Goal: Task Accomplishment & Management: Use online tool/utility

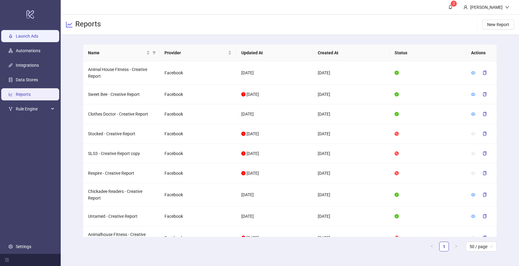
click at [37, 34] on link "Launch Ads" at bounding box center [27, 36] width 22 height 5
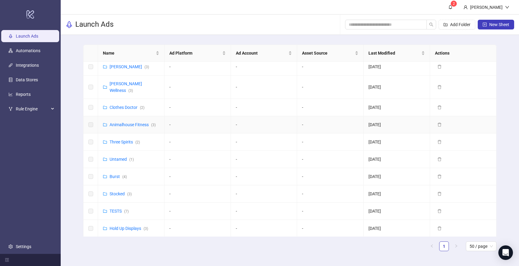
scroll to position [74, 0]
click at [116, 173] on link "Burst ( 4 )" at bounding box center [118, 175] width 17 height 5
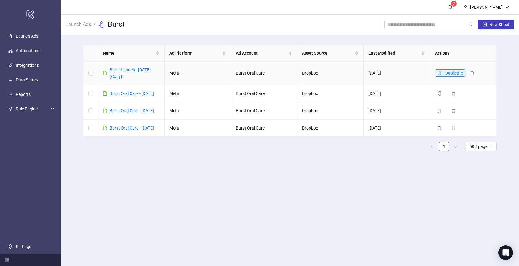
click at [440, 73] on icon "copy" at bounding box center [440, 73] width 4 height 4
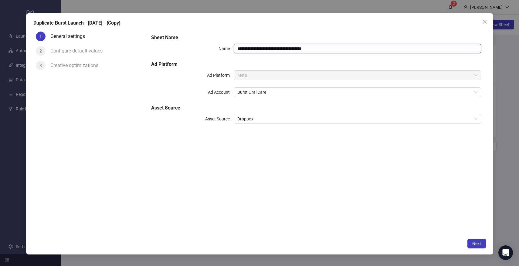
drag, startPoint x: 323, startPoint y: 48, endPoint x: 272, endPoint y: 49, distance: 51.9
click at [272, 49] on input "**********" at bounding box center [358, 49] width 248 height 10
type input "**********"
click at [475, 242] on span "Next" at bounding box center [477, 243] width 9 height 5
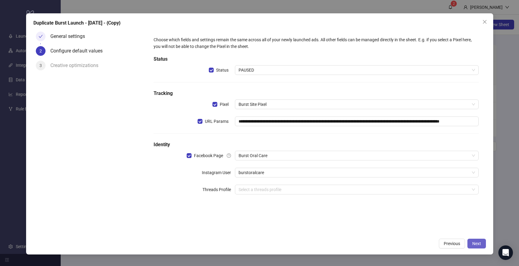
click at [476, 245] on span "Next" at bounding box center [477, 243] width 9 height 5
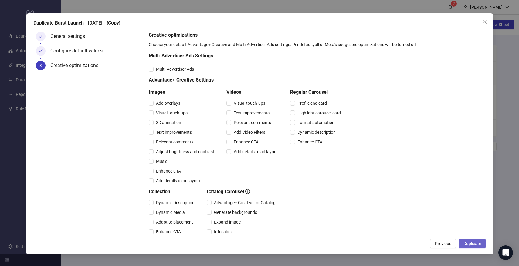
click at [471, 241] on button "Duplicate" at bounding box center [472, 244] width 27 height 10
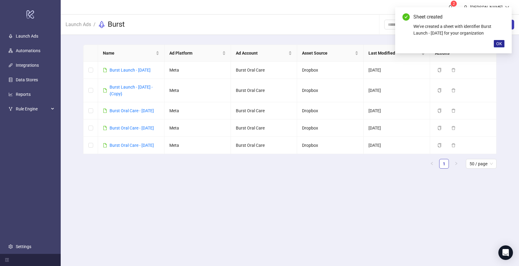
click at [500, 43] on span "OK" at bounding box center [500, 43] width 6 height 5
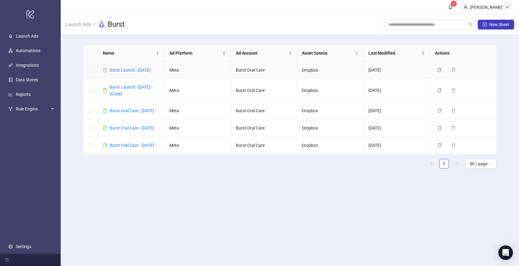
click at [125, 66] on td "Burst Launch - 8/22/2025" at bounding box center [131, 70] width 67 height 17
click at [123, 68] on link "Burst Launch - 8/22/2025" at bounding box center [130, 70] width 41 height 5
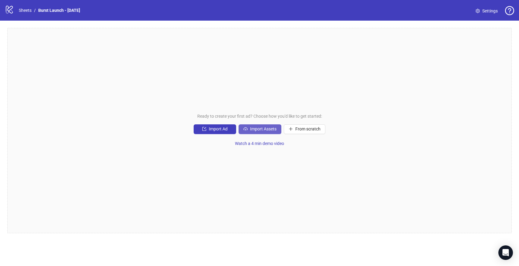
click at [268, 129] on span "Import Assets" at bounding box center [263, 129] width 26 height 5
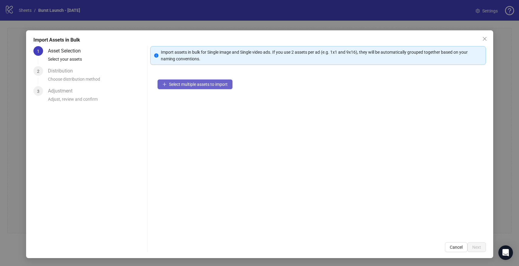
click at [205, 84] on span "Select multiple assets to import" at bounding box center [198, 84] width 59 height 5
click at [485, 39] on icon "close" at bounding box center [485, 39] width 4 height 4
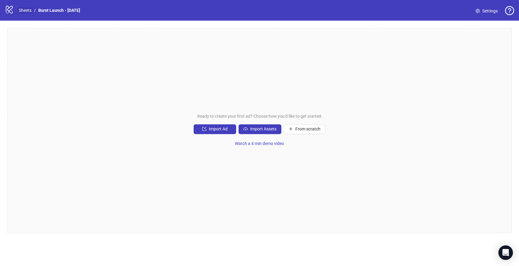
click at [27, 10] on link "Sheets" at bounding box center [25, 10] width 15 height 7
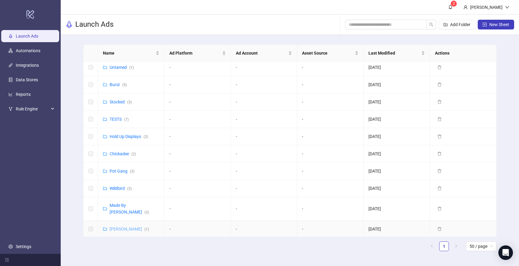
scroll to position [189, 0]
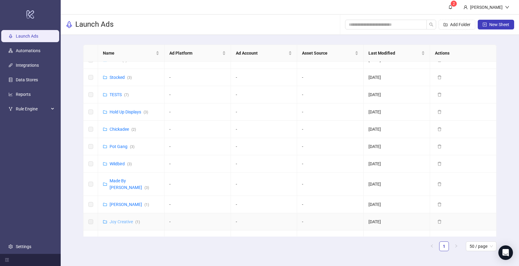
click at [123, 220] on link "Joy Creative ( 1 )" at bounding box center [125, 222] width 30 height 5
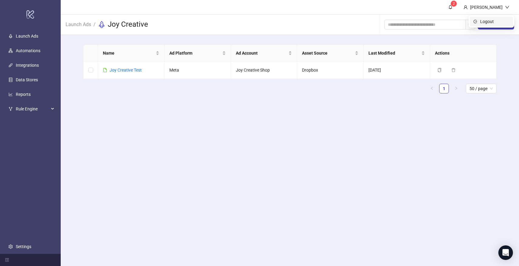
click at [497, 25] on li "Logout" at bounding box center [491, 22] width 43 height 10
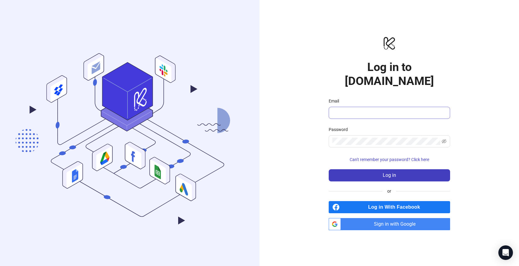
click at [446, 109] on div at bounding box center [446, 109] width 0 height 0
click at [401, 71] on h1 "Log in to Kitchn.io" at bounding box center [389, 74] width 121 height 28
click at [366, 109] on input "Email" at bounding box center [389, 112] width 113 height 7
click at [392, 218] on span "Sign in with Google" at bounding box center [397, 224] width 107 height 12
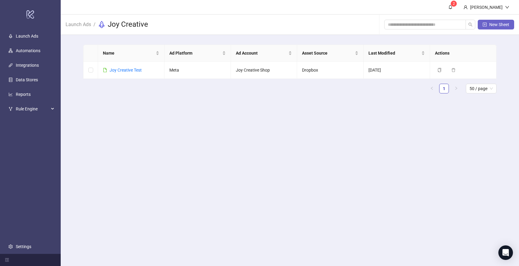
click at [499, 23] on span "New Sheet" at bounding box center [500, 24] width 20 height 5
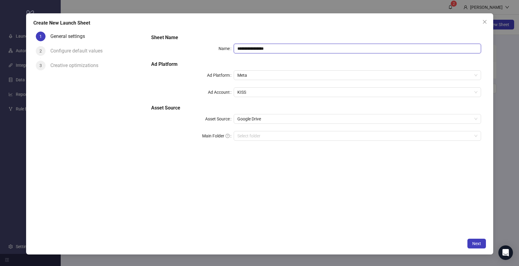
click at [262, 50] on input "**********" at bounding box center [358, 49] width 248 height 10
click at [253, 94] on span "KISS" at bounding box center [358, 92] width 240 height 9
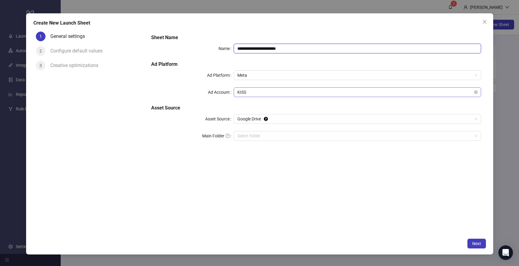
type input "**********"
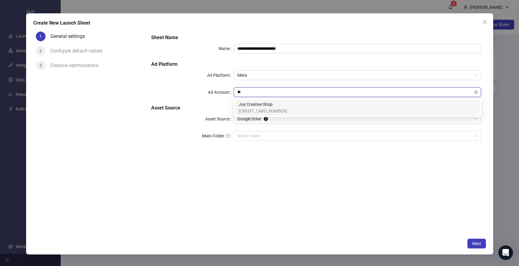
type input "***"
click at [251, 105] on span "Joy Creative Shop" at bounding box center [263, 104] width 49 height 7
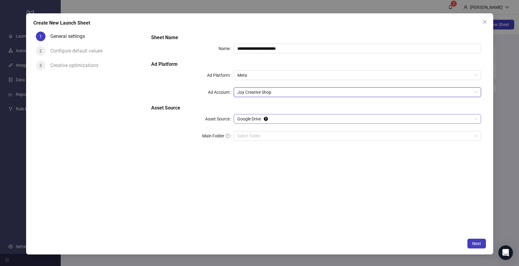
click at [251, 118] on span "Google Drive" at bounding box center [358, 119] width 240 height 9
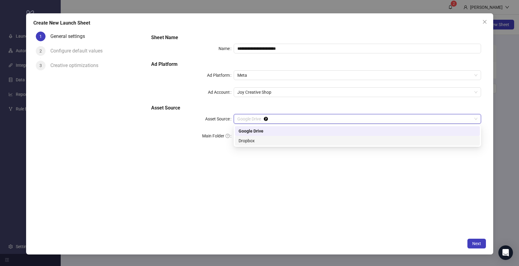
click at [252, 139] on div "Dropbox" at bounding box center [358, 141] width 238 height 7
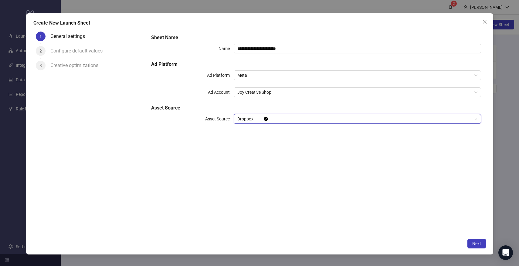
click at [277, 162] on div "**********" at bounding box center [316, 132] width 340 height 206
click at [478, 245] on span "Next" at bounding box center [477, 243] width 9 height 5
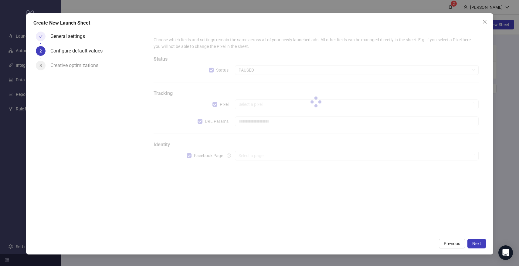
type input "**********"
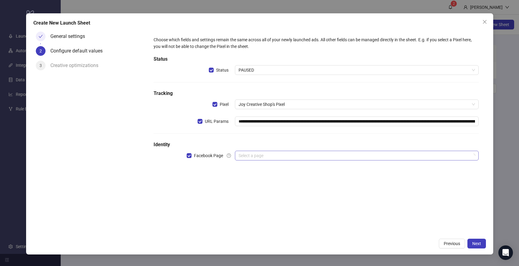
click at [337, 158] on input "search" at bounding box center [354, 155] width 231 height 9
type input "***"
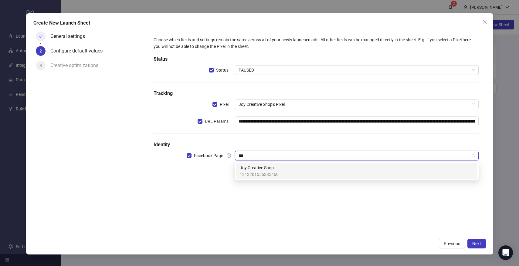
click at [316, 171] on div "Joy Creative Shop 1313201555385460" at bounding box center [357, 171] width 234 height 13
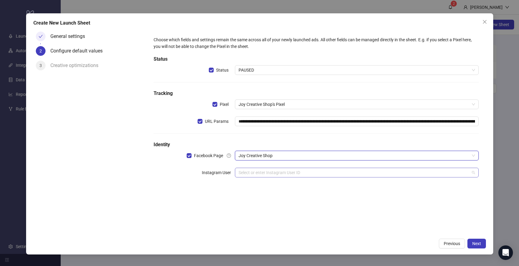
click at [311, 175] on input "search" at bounding box center [354, 172] width 231 height 9
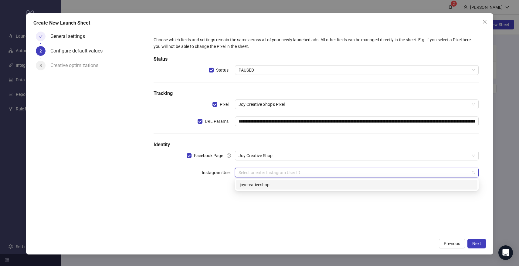
click at [304, 187] on div "joycreativeshop" at bounding box center [357, 185] width 234 height 7
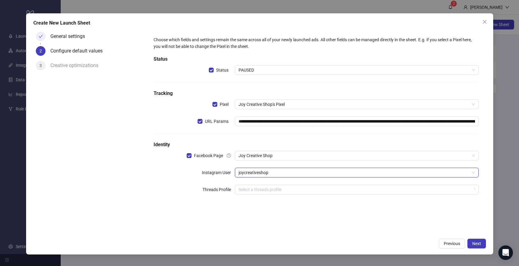
click at [406, 236] on div "**********" at bounding box center [259, 133] width 467 height 241
click at [476, 243] on span "Next" at bounding box center [477, 243] width 9 height 5
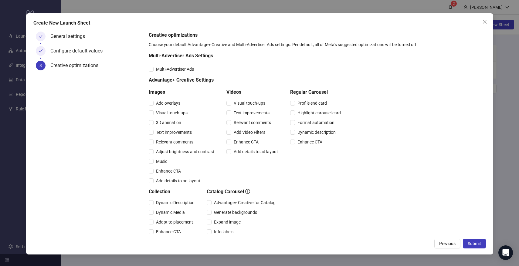
click at [476, 243] on span "Submit" at bounding box center [474, 243] width 13 height 5
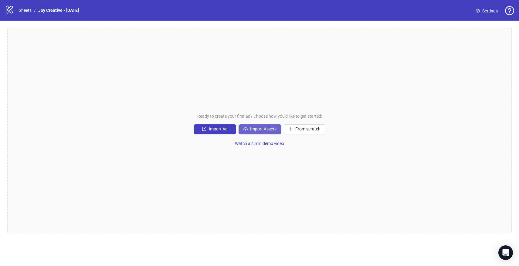
click at [261, 130] on span "Import Assets" at bounding box center [263, 129] width 26 height 5
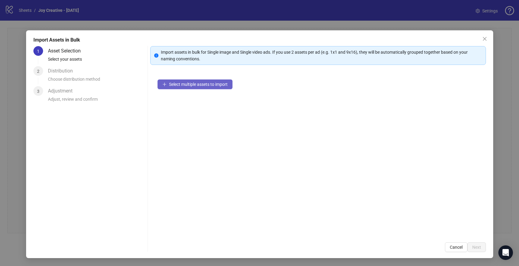
click at [205, 87] on span "Select multiple assets to import" at bounding box center [198, 84] width 59 height 5
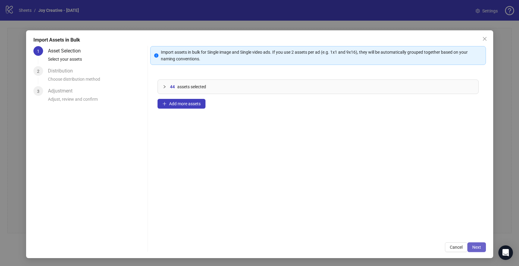
click at [480, 248] on span "Next" at bounding box center [477, 247] width 9 height 5
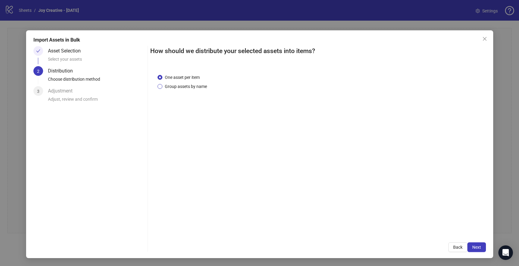
click at [187, 86] on span "Group assets by name" at bounding box center [185, 86] width 47 height 7
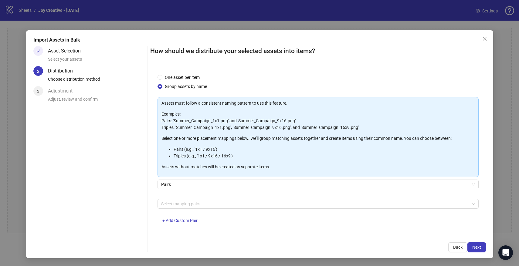
click at [272, 199] on div "Assets must follow a consistent naming pattern to use this feature. Examples: P…" at bounding box center [318, 164] width 321 height 134
click at [266, 204] on div at bounding box center [315, 204] width 313 height 9
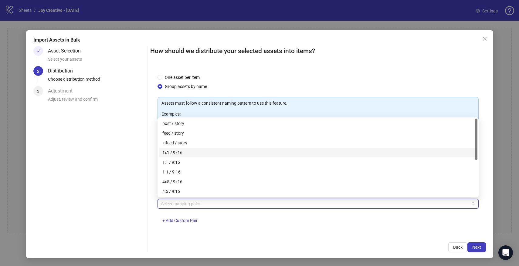
click at [182, 152] on div "1x1 / 9x16" at bounding box center [318, 152] width 312 height 7
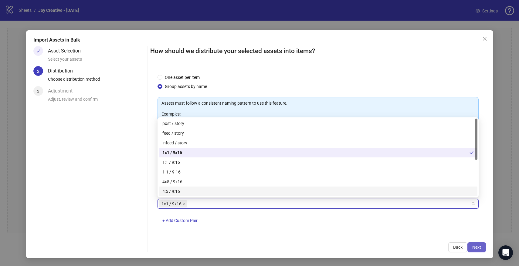
click at [479, 245] on span "Next" at bounding box center [477, 247] width 9 height 5
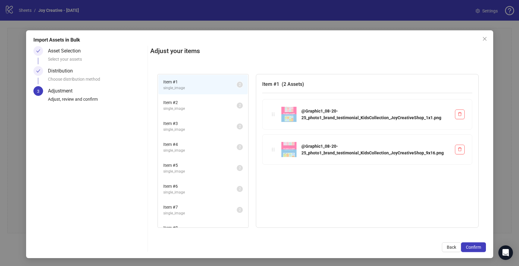
click at [203, 106] on span "single_image" at bounding box center [199, 109] width 73 height 6
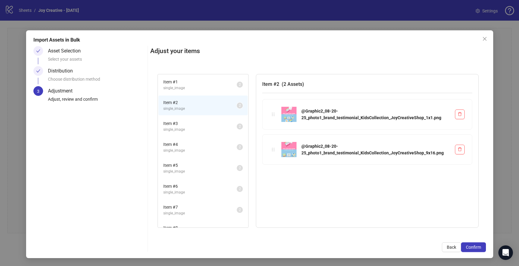
click at [200, 122] on span "Item # 3" at bounding box center [199, 123] width 73 height 7
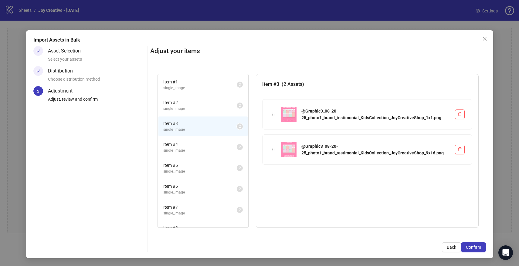
click at [200, 144] on span "Item # 4" at bounding box center [199, 144] width 73 height 7
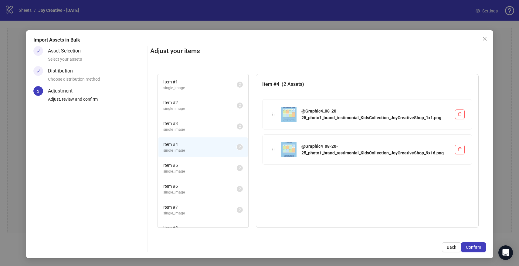
click at [199, 159] on li "Item # 5 single_image 2" at bounding box center [203, 169] width 89 height 20
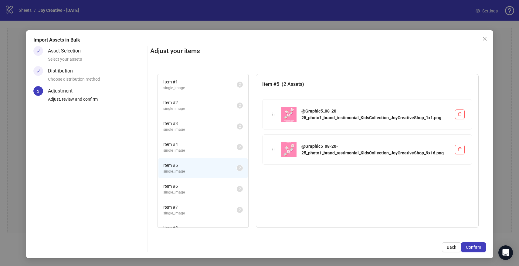
click at [200, 189] on span "Item # 6" at bounding box center [199, 186] width 73 height 7
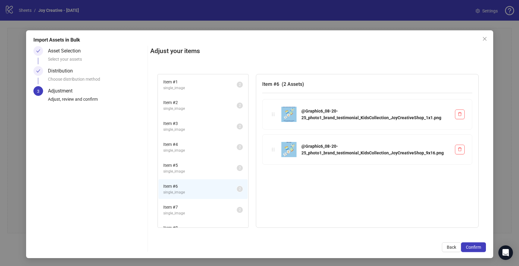
click at [200, 204] on span "Item # 7" at bounding box center [199, 207] width 73 height 7
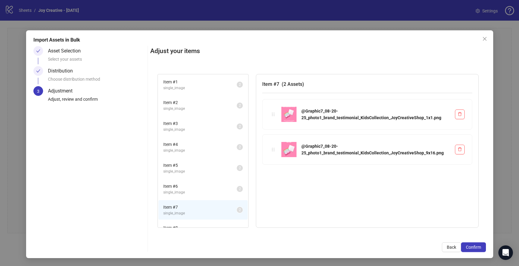
click at [200, 220] on li "Item # 7 single_image 2" at bounding box center [203, 210] width 89 height 20
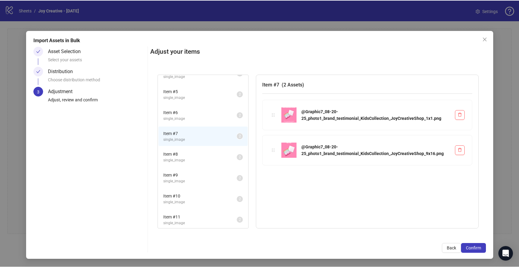
scroll to position [78, 0]
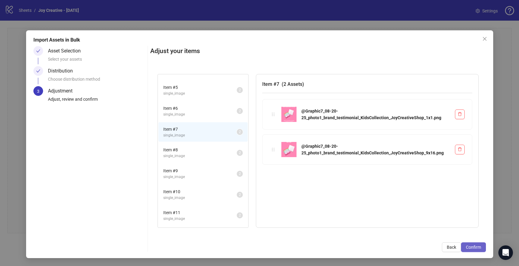
click at [475, 246] on span "Confirm" at bounding box center [473, 247] width 15 height 5
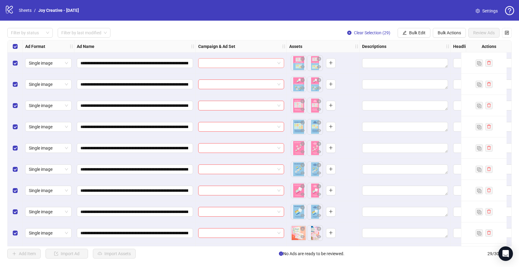
click at [243, 63] on input "search" at bounding box center [238, 63] width 73 height 9
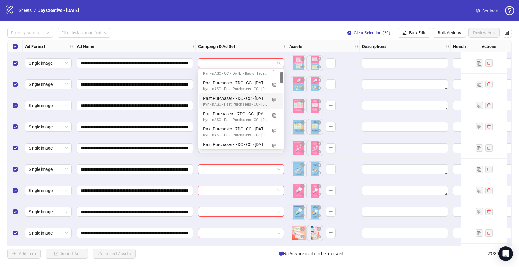
scroll to position [8, 0]
click at [221, 63] on input "search" at bounding box center [238, 63] width 73 height 9
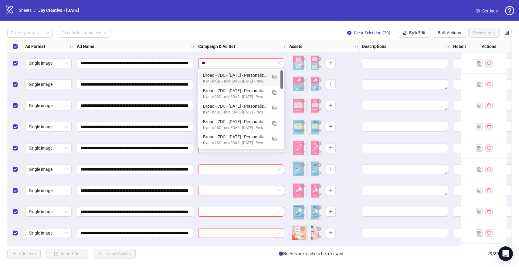
type input "*"
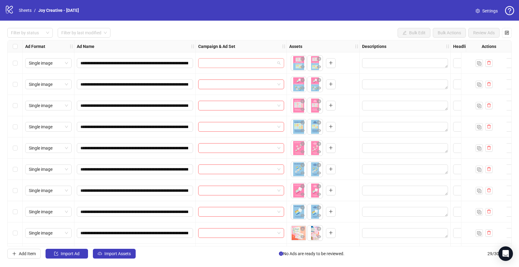
click at [229, 64] on input "search" at bounding box center [238, 63] width 73 height 9
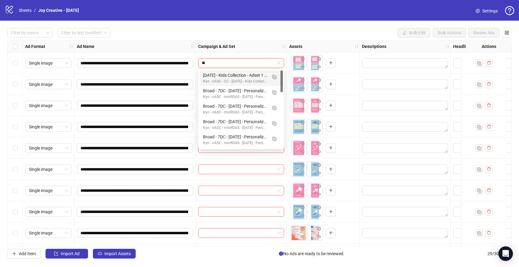
type input "***"
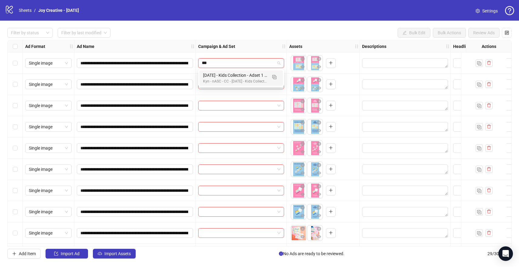
click at [231, 78] on div "08/22/2025 - Kids Collection - Adset 1 - Broad - 7DC - CC" at bounding box center [235, 75] width 64 height 7
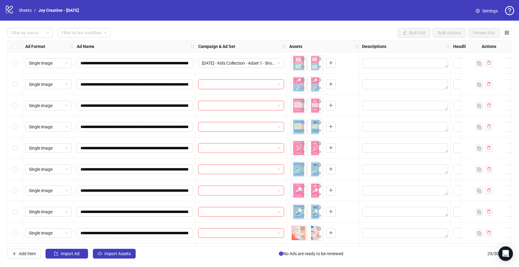
click at [412, 24] on div "**********" at bounding box center [259, 143] width 519 height 245
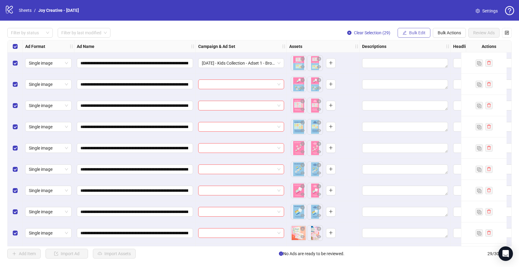
click at [412, 31] on span "Bulk Edit" at bounding box center [417, 32] width 16 height 5
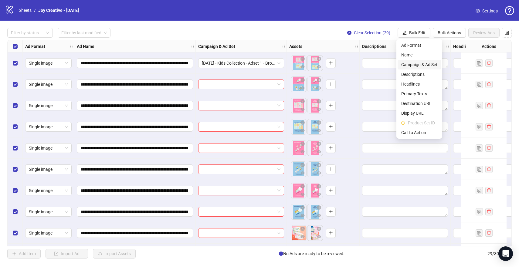
click at [419, 67] on span "Campaign & Ad Set" at bounding box center [420, 64] width 36 height 7
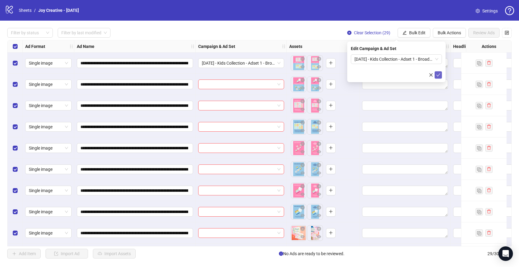
click at [440, 75] on icon "check" at bounding box center [438, 75] width 4 height 4
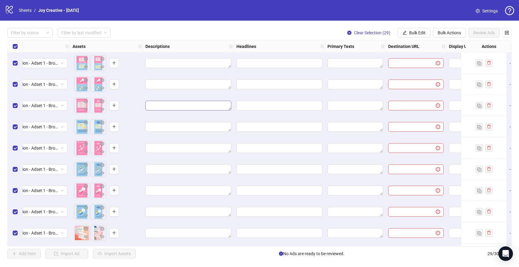
scroll to position [0, 243]
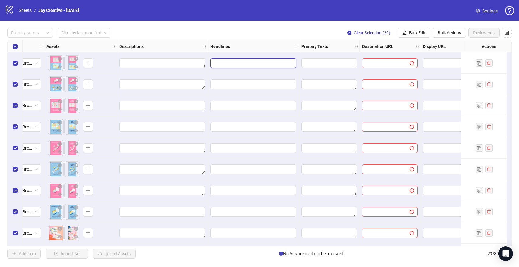
click at [223, 60] on input "Edit values" at bounding box center [252, 63] width 77 height 7
type input "**********"
click at [266, 92] on span "Add" at bounding box center [263, 91] width 8 height 5
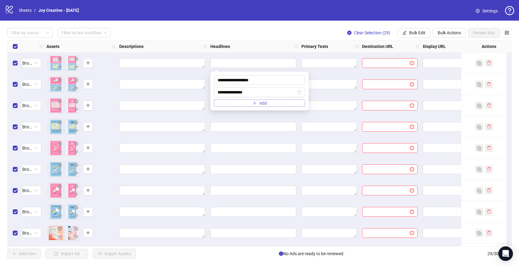
type input "**********"
click at [256, 104] on icon "plus" at bounding box center [255, 103] width 4 height 4
type input "*"
click at [277, 104] on input "**********" at bounding box center [257, 104] width 78 height 7
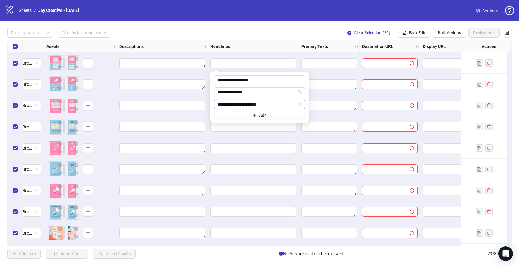
click at [277, 104] on input "**********" at bounding box center [257, 104] width 78 height 7
type input "**********"
click at [270, 115] on button "Add" at bounding box center [259, 115] width 91 height 7
click at [268, 115] on input "text" at bounding box center [257, 116] width 78 height 7
type input "**********"
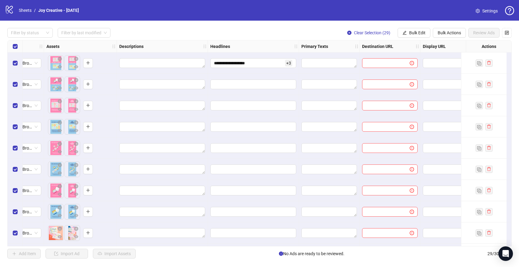
click at [264, 30] on div "Filter by status Filter by last modified Clear Selection (29) Bulk Edit Bulk Ac…" at bounding box center [259, 33] width 505 height 10
click at [319, 61] on textarea "Edit values" at bounding box center [330, 63] width 56 height 10
type textarea "*"
click at [360, 76] on textarea "**********" at bounding box center [350, 83] width 91 height 16
click at [353, 80] on textarea "**********" at bounding box center [350, 83] width 91 height 16
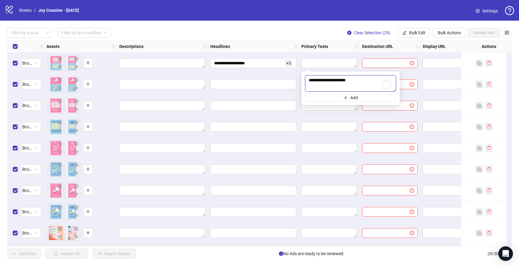
click at [353, 80] on textarea "**********" at bounding box center [350, 83] width 91 height 16
paste textarea "**********"
type textarea "**********"
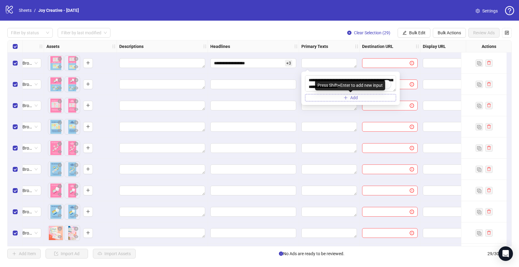
click at [350, 100] on button "Add" at bounding box center [350, 97] width 91 height 7
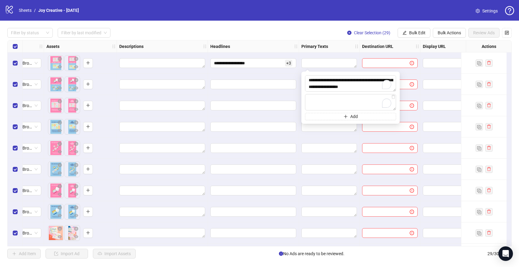
click at [329, 27] on div "**********" at bounding box center [259, 143] width 519 height 245
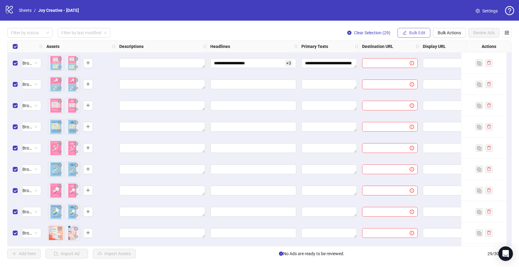
click at [412, 32] on span "Bulk Edit" at bounding box center [417, 32] width 16 height 5
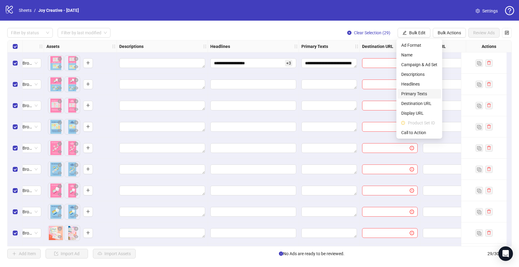
click at [419, 92] on span "Primary Texts" at bounding box center [420, 94] width 36 height 7
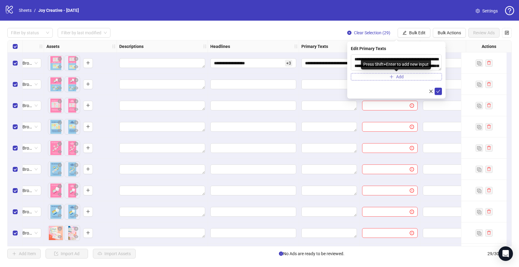
click at [397, 76] on span "Add" at bounding box center [400, 76] width 8 height 5
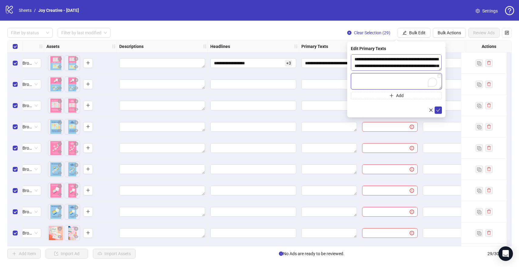
paste textarea "**********"
type textarea "**********"
click at [402, 94] on span "Add" at bounding box center [400, 95] width 8 height 5
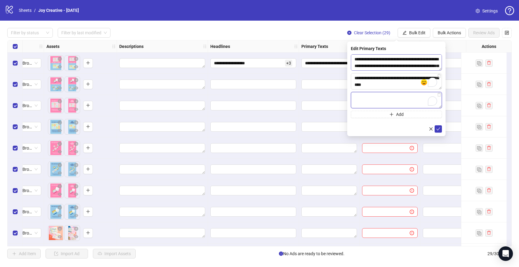
paste textarea "**********"
type textarea "**********"
click at [398, 112] on span "Add" at bounding box center [400, 114] width 8 height 5
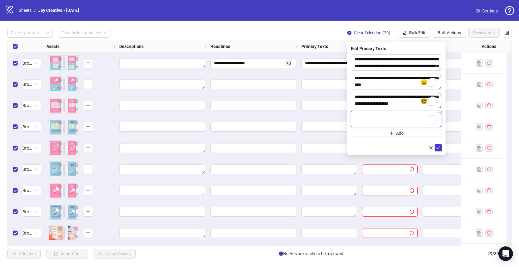
paste textarea "**********"
type textarea "**********"
click at [387, 131] on button "Add" at bounding box center [396, 133] width 91 height 7
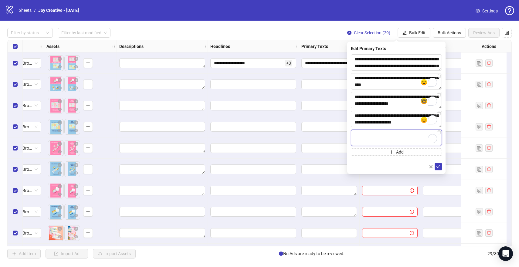
click at [382, 139] on textarea "To enrich screen reader interactions, please activate Accessibility in Grammarl…" at bounding box center [396, 138] width 91 height 16
paste textarea "**********"
type textarea "**********"
click at [439, 166] on icon "check" at bounding box center [439, 166] width 4 height 3
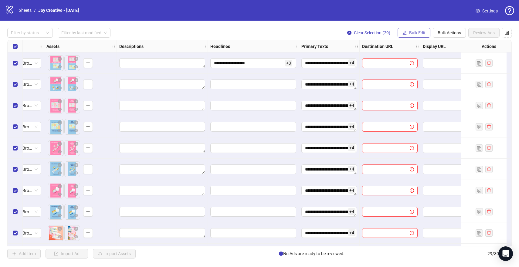
click at [417, 32] on span "Bulk Edit" at bounding box center [417, 32] width 16 height 5
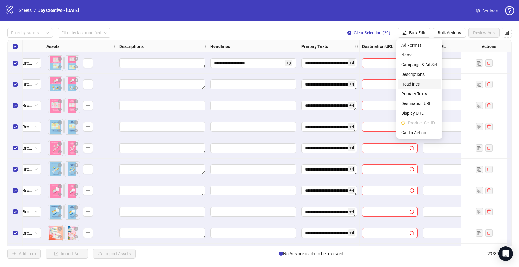
click at [412, 84] on span "Headlines" at bounding box center [420, 84] width 36 height 7
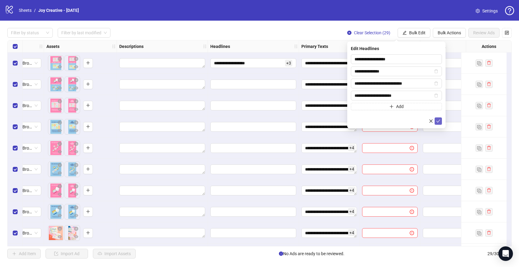
click at [438, 121] on icon "check" at bounding box center [438, 121] width 4 height 4
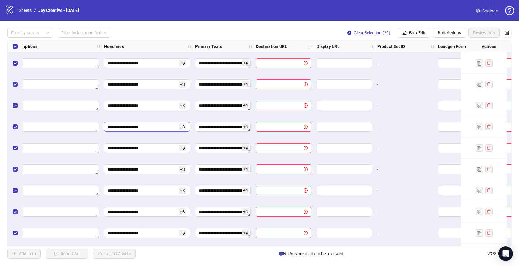
scroll to position [0, 373]
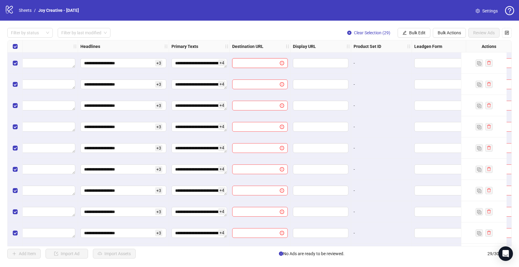
click at [248, 61] on input "text" at bounding box center [254, 63] width 36 height 7
click at [424, 33] on span "Bulk Edit" at bounding box center [417, 32] width 16 height 5
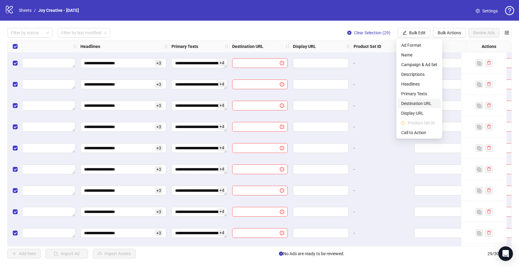
click at [428, 104] on span "Destination URL" at bounding box center [420, 103] width 36 height 7
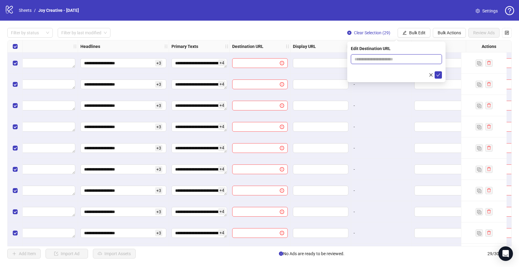
click at [387, 60] on input "text" at bounding box center [394, 59] width 79 height 7
paste input "**********"
type input "**********"
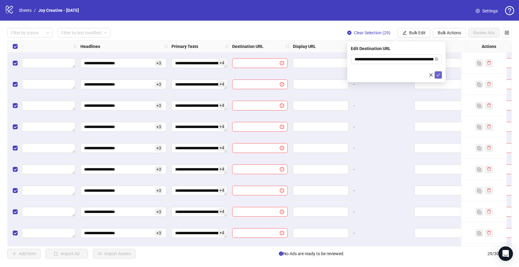
click at [437, 73] on icon "check" at bounding box center [438, 75] width 4 height 4
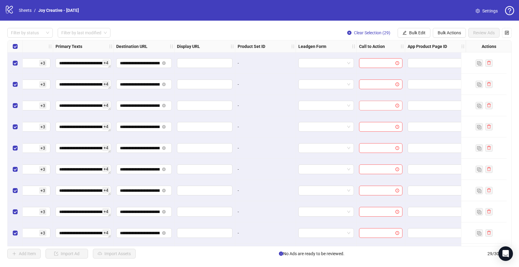
scroll to position [0, 494]
click at [373, 60] on input "search" at bounding box center [378, 63] width 31 height 9
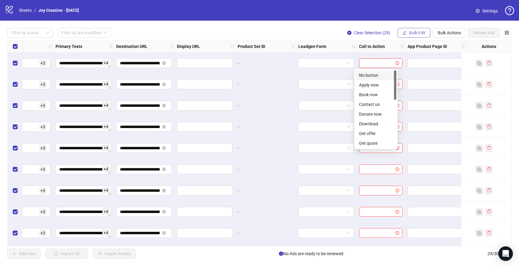
click at [419, 32] on span "Bulk Edit" at bounding box center [417, 32] width 16 height 5
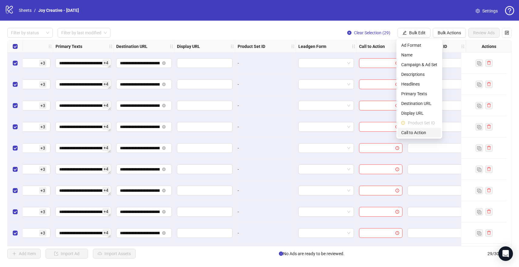
click at [417, 130] on span "Call to Action" at bounding box center [420, 132] width 36 height 7
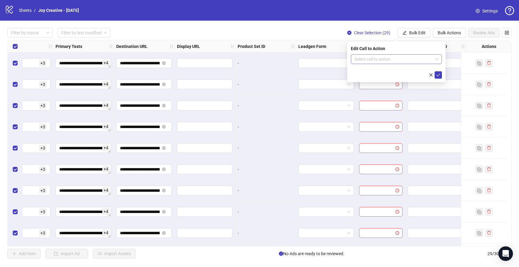
click at [398, 57] on input "search" at bounding box center [394, 59] width 78 height 9
type input "****"
click at [390, 70] on div "Shop now" at bounding box center [396, 71] width 81 height 7
click at [439, 73] on icon "check" at bounding box center [438, 75] width 4 height 4
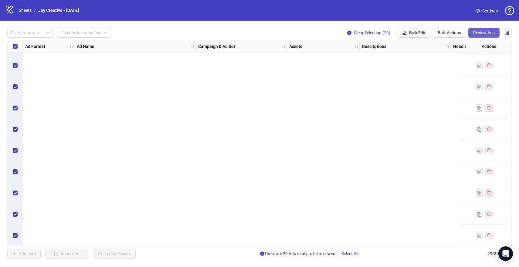
scroll to position [0, 0]
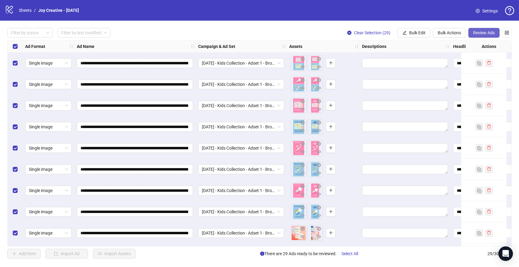
click at [482, 30] on button "Review Ads" at bounding box center [484, 33] width 31 height 10
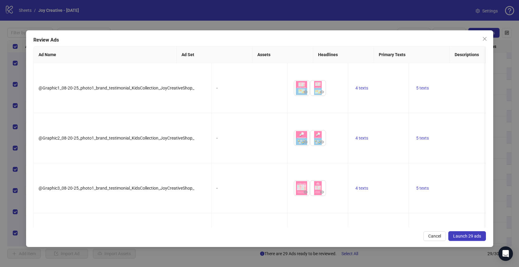
click at [467, 240] on button "Launch 29 ads" at bounding box center [468, 236] width 38 height 10
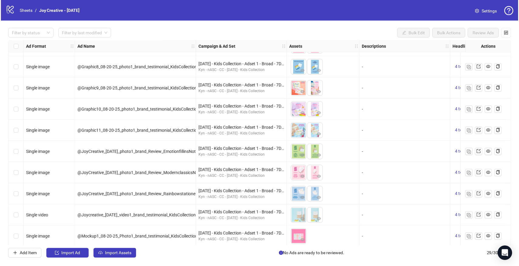
scroll to position [149, 0]
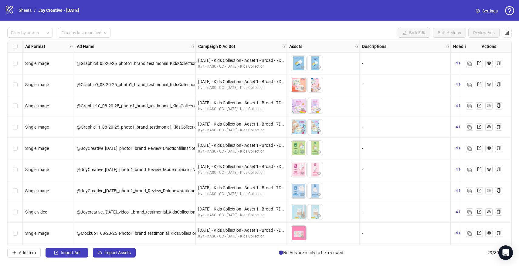
click at [26, 10] on link "Sheets" at bounding box center [25, 10] width 15 height 7
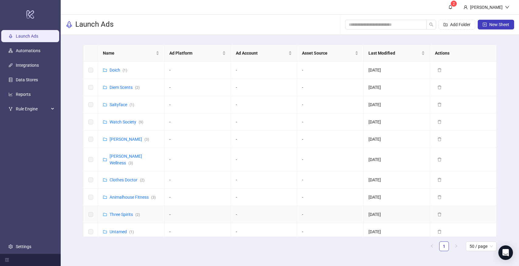
click at [120, 212] on div "Three Spirits ( 2 )" at bounding box center [125, 214] width 30 height 7
click at [123, 212] on link "Three Spirits ( 2 )" at bounding box center [125, 214] width 30 height 5
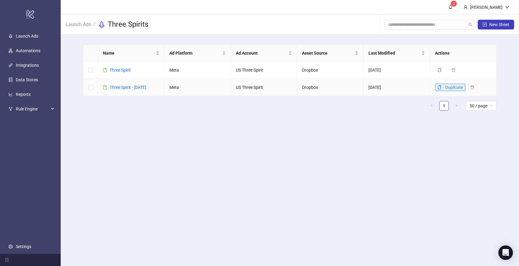
click at [441, 86] on icon "copy" at bounding box center [439, 87] width 3 height 4
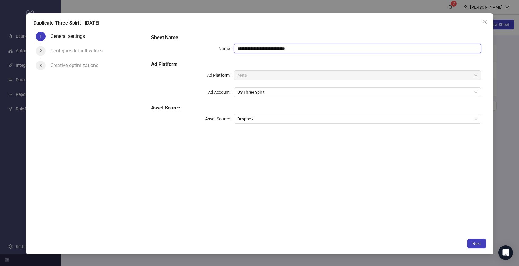
drag, startPoint x: 303, startPoint y: 49, endPoint x: 264, endPoint y: 50, distance: 38.6
click at [264, 50] on input "**********" at bounding box center [358, 49] width 248 height 10
type input "**********"
click at [479, 245] on span "Next" at bounding box center [477, 243] width 9 height 5
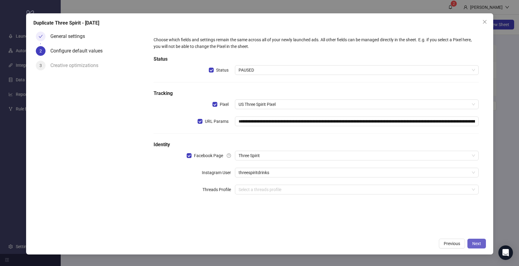
click at [480, 243] on span "Next" at bounding box center [477, 243] width 9 height 5
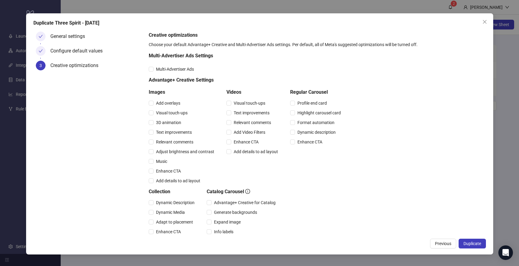
click at [480, 243] on span "Duplicate" at bounding box center [473, 243] width 18 height 5
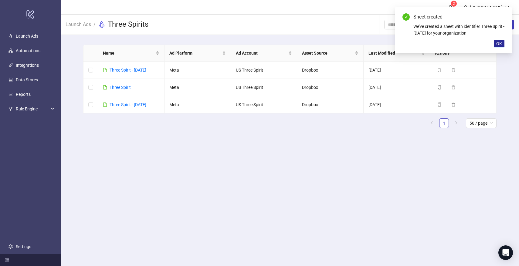
click at [504, 42] on button "OK" at bounding box center [499, 43] width 11 height 7
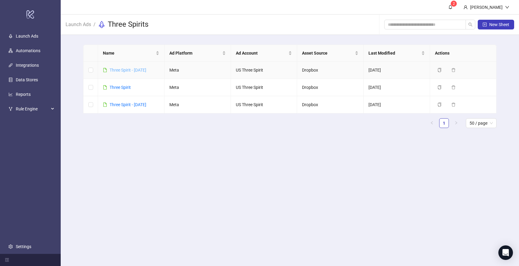
click at [146, 71] on link "Three Spirit - [DATE]" at bounding box center [128, 70] width 37 height 5
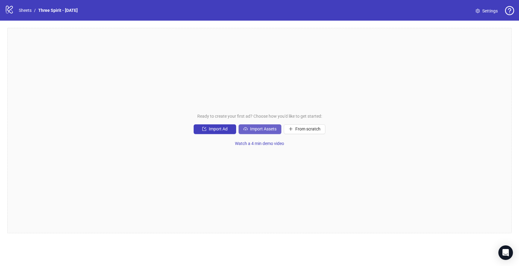
click at [252, 129] on span "Import Assets" at bounding box center [263, 129] width 26 height 5
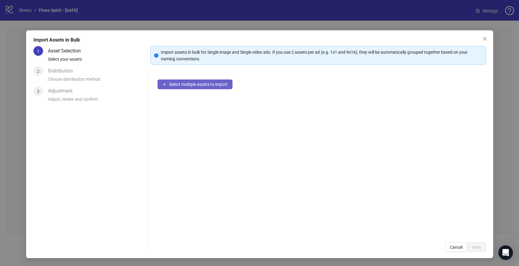
click at [210, 86] on span "Select multiple assets to import" at bounding box center [198, 84] width 59 height 5
click at [215, 85] on span "Select multiple assets to import" at bounding box center [198, 84] width 59 height 5
click at [219, 81] on button "Select multiple assets to import" at bounding box center [195, 85] width 75 height 10
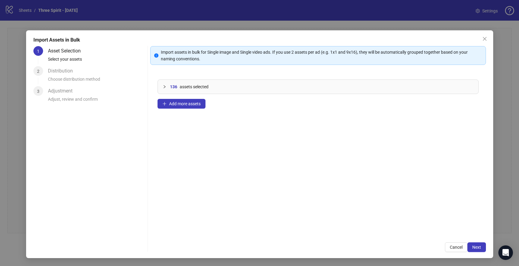
click at [165, 87] on icon "collapsed" at bounding box center [165, 87] width 4 height 4
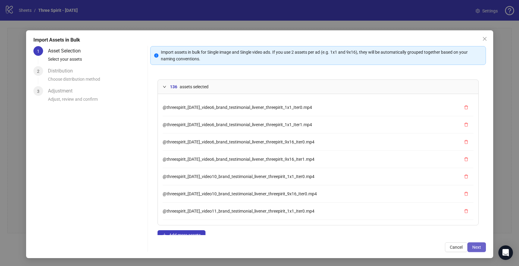
click at [478, 246] on span "Next" at bounding box center [477, 247] width 9 height 5
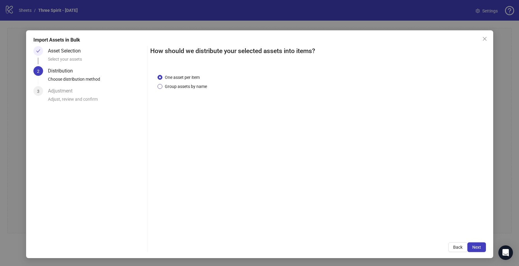
click at [180, 87] on span "Group assets by name" at bounding box center [185, 86] width 47 height 7
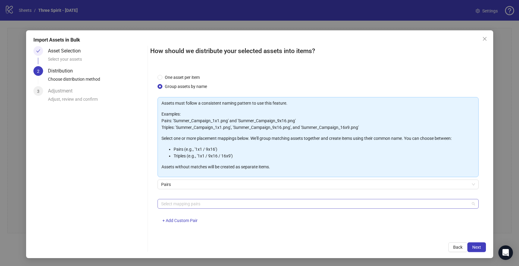
click at [195, 205] on div at bounding box center [315, 204] width 313 height 9
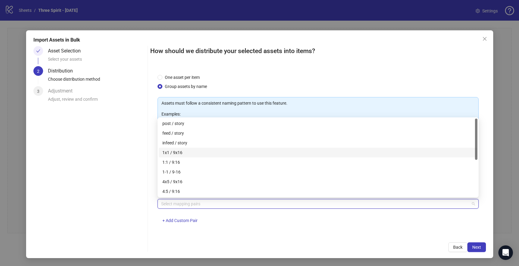
click at [193, 154] on div "1x1 / 9x16" at bounding box center [318, 152] width 312 height 7
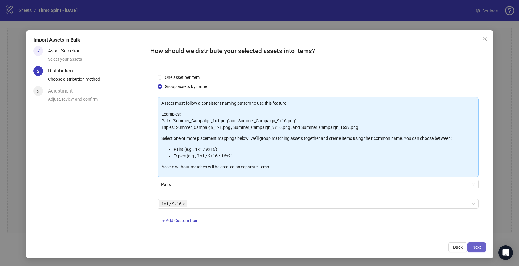
click at [481, 247] on span "Next" at bounding box center [477, 247] width 9 height 5
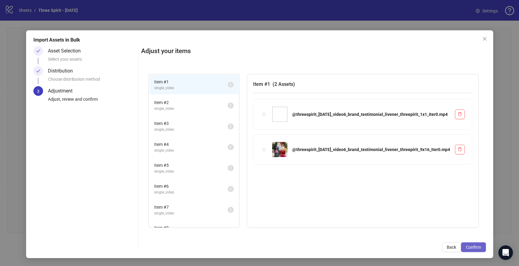
click at [473, 250] on button "Confirm" at bounding box center [473, 248] width 25 height 10
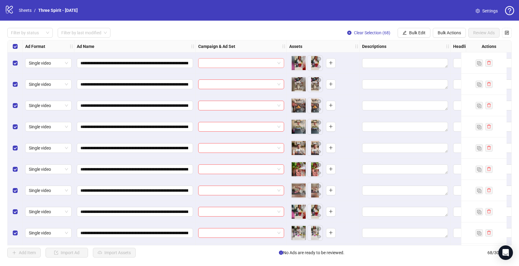
click at [276, 65] on span at bounding box center [241, 63] width 79 height 9
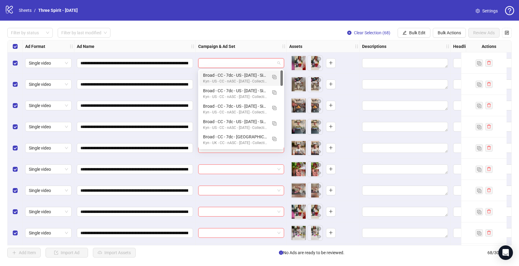
click at [261, 16] on div "logo/logo-mobile Sheets / Three Spirit - 8-22-2025 Settings" at bounding box center [259, 10] width 519 height 21
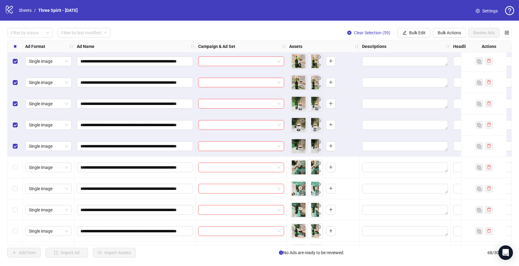
scroll to position [1147, 0]
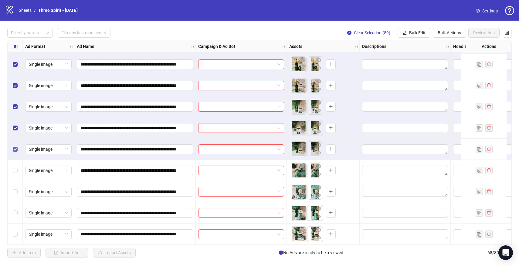
click at [16, 147] on label "Select row 59" at bounding box center [15, 149] width 5 height 7
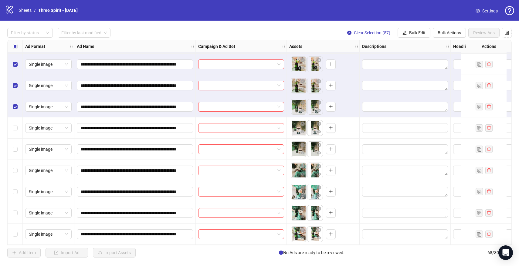
click at [17, 107] on div "Select row 57" at bounding box center [15, 106] width 15 height 21
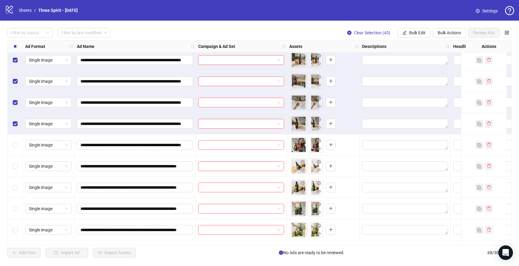
scroll to position [786, 0]
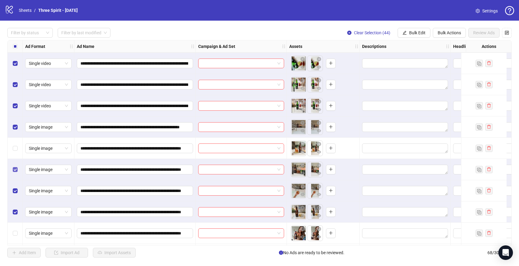
click at [15, 173] on label "Select row 43" at bounding box center [15, 169] width 5 height 7
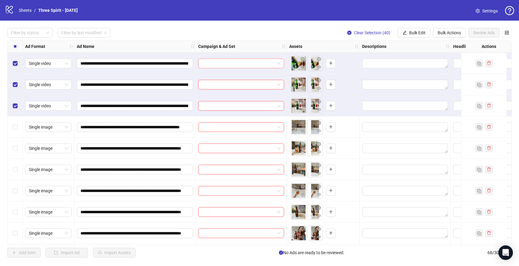
click at [220, 63] on input "search" at bounding box center [238, 63] width 73 height 9
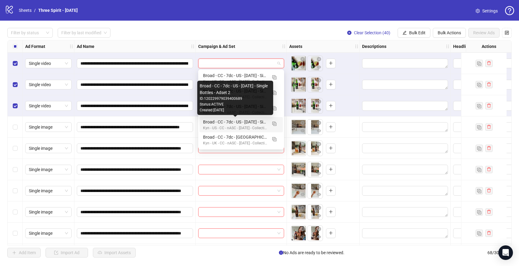
click at [227, 123] on div "Broad - CC - 7dc - US - [DATE] - Single Bottles - Adset 2" at bounding box center [235, 122] width 64 height 7
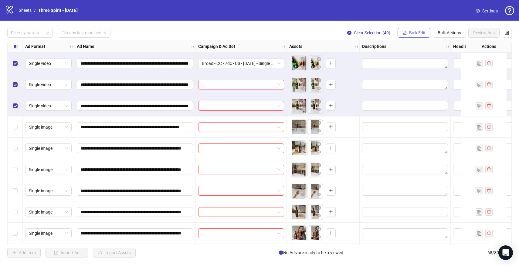
click at [416, 32] on span "Bulk Edit" at bounding box center [417, 32] width 16 height 5
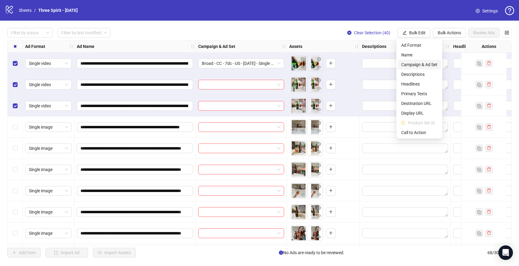
click at [422, 62] on span "Campaign & Ad Set" at bounding box center [420, 64] width 36 height 7
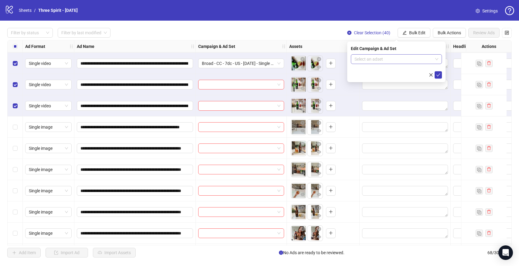
click at [400, 57] on input "search" at bounding box center [394, 59] width 78 height 9
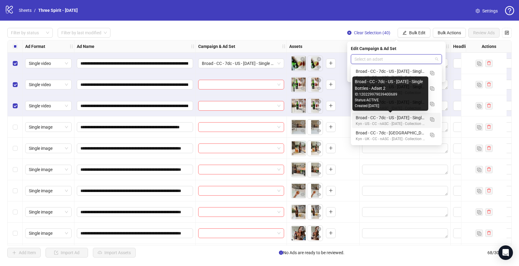
click at [392, 118] on div "Broad - CC - 7dc - US - [DATE] - Single Bottles - Adset 2" at bounding box center [390, 118] width 69 height 7
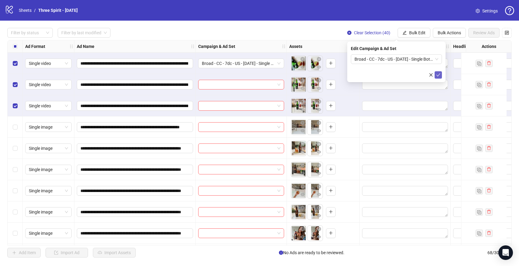
click at [438, 75] on icon "check" at bounding box center [439, 74] width 4 height 3
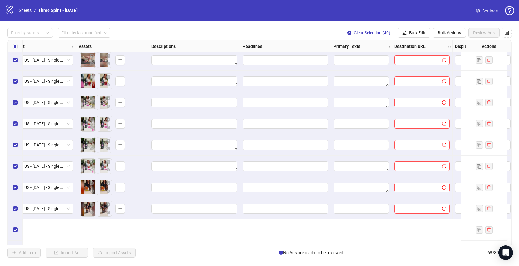
scroll to position [0, 211]
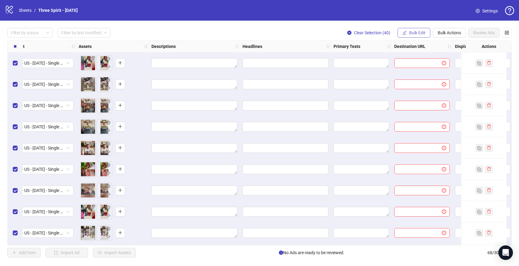
click at [417, 31] on span "Bulk Edit" at bounding box center [417, 32] width 16 height 5
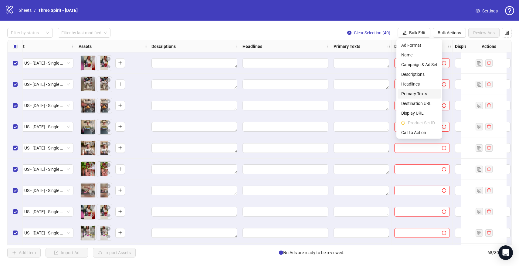
click at [418, 92] on span "Primary Texts" at bounding box center [420, 94] width 36 height 7
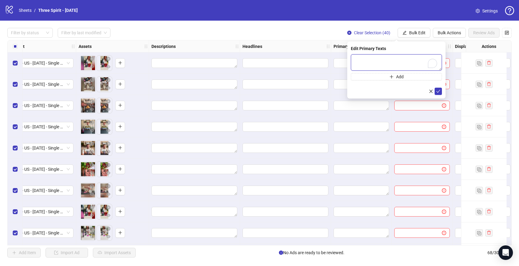
click at [404, 64] on textarea "To enrich screen reader interactions, please activate Accessibility in Grammarl…" at bounding box center [396, 62] width 91 height 16
paste textarea "**********"
type textarea "**********"
click at [439, 91] on icon "check" at bounding box center [439, 91] width 4 height 3
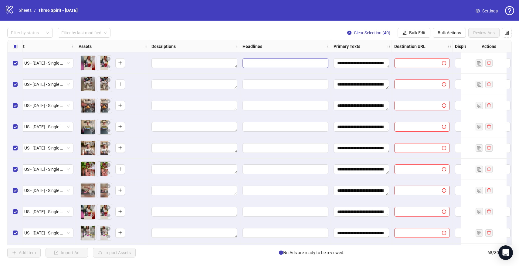
click at [282, 67] on span "Edit values" at bounding box center [286, 63] width 86 height 10
click at [415, 31] on span "Bulk Edit" at bounding box center [417, 32] width 16 height 5
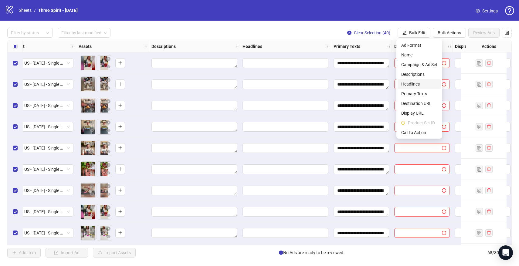
click at [418, 84] on span "Headlines" at bounding box center [420, 84] width 36 height 7
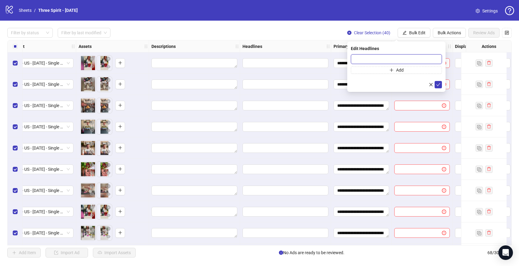
click at [392, 59] on input "text" at bounding box center [396, 59] width 91 height 10
paste input "**********"
type input "**********"
click at [438, 83] on icon "check" at bounding box center [438, 85] width 4 height 4
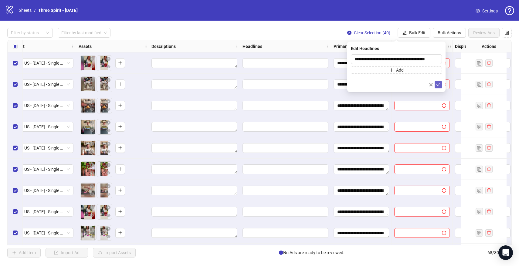
scroll to position [0, 0]
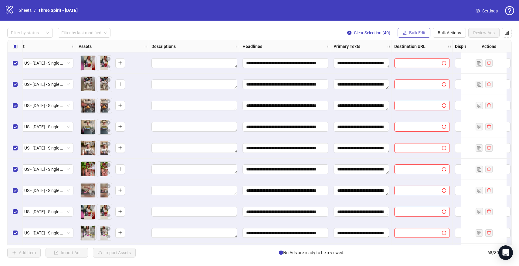
click at [412, 31] on span "Bulk Edit" at bounding box center [417, 32] width 16 height 5
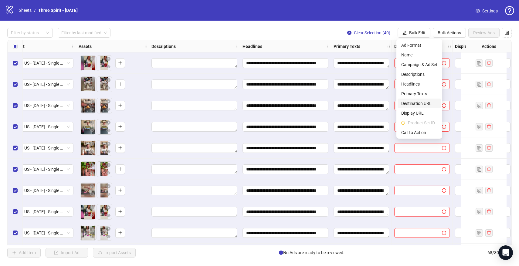
click at [418, 102] on span "Destination URL" at bounding box center [420, 103] width 36 height 7
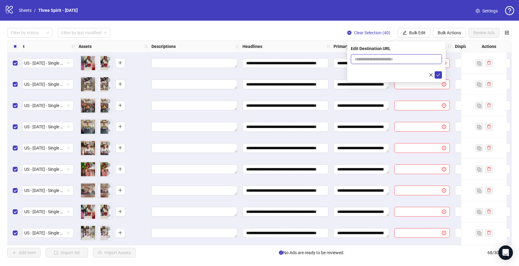
click at [400, 56] on input "text" at bounding box center [394, 59] width 79 height 7
paste input "**********"
type input "**********"
click at [313, 28] on div "Filter by status Filter by last modified Clear Selection (40) Bulk Edit Bulk Ac…" at bounding box center [259, 33] width 505 height 10
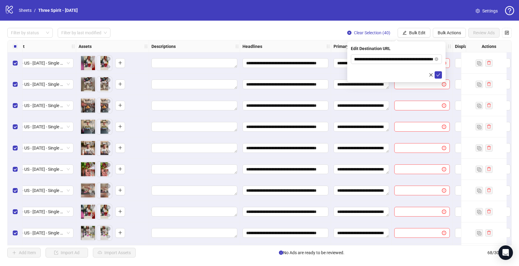
scroll to position [0, 0]
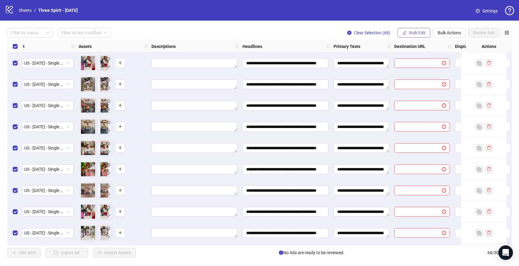
click at [421, 32] on span "Bulk Edit" at bounding box center [417, 32] width 16 height 5
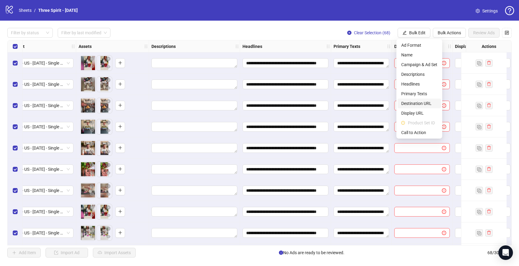
click at [421, 103] on span "Destination URL" at bounding box center [420, 103] width 36 height 7
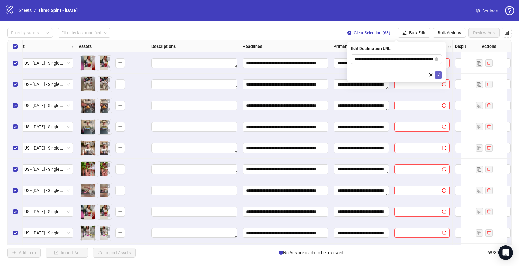
click at [440, 75] on icon "check" at bounding box center [438, 75] width 4 height 4
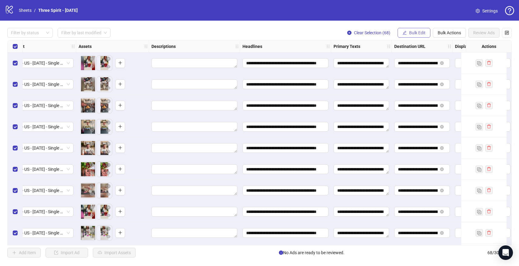
click at [420, 31] on span "Bulk Edit" at bounding box center [417, 32] width 16 height 5
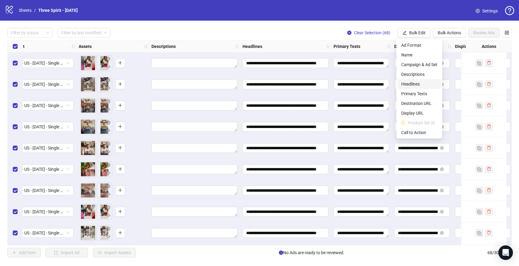
click at [417, 86] on span "Headlines" at bounding box center [420, 84] width 36 height 7
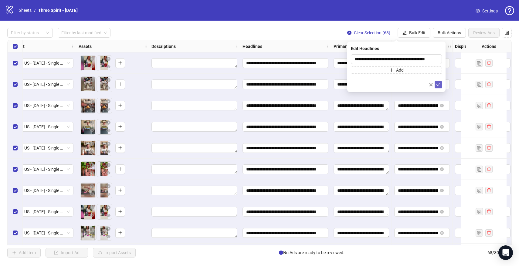
click at [440, 84] on icon "check" at bounding box center [438, 85] width 4 height 4
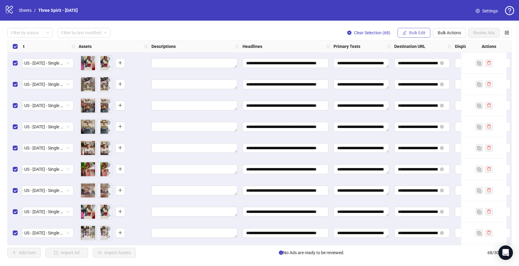
click at [418, 33] on span "Bulk Edit" at bounding box center [417, 32] width 16 height 5
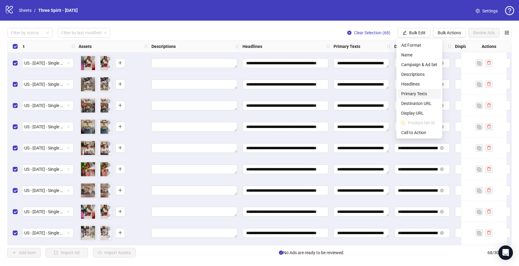
click at [419, 96] on span "Primary Texts" at bounding box center [420, 94] width 36 height 7
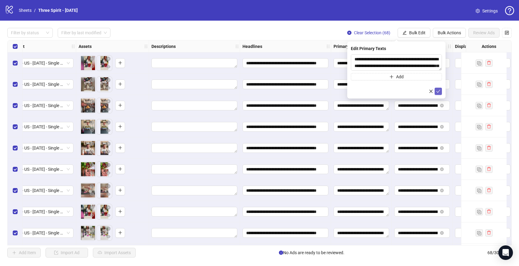
click at [438, 91] on icon "check" at bounding box center [438, 91] width 4 height 4
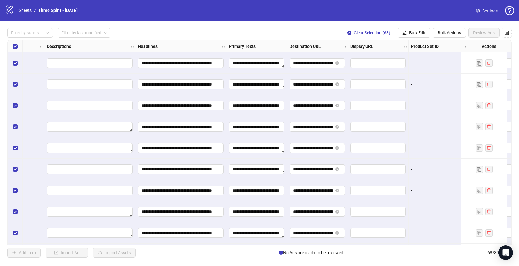
scroll to position [0, 494]
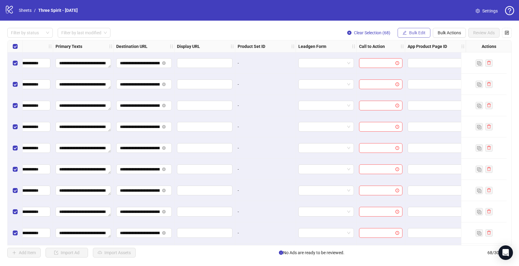
click at [411, 33] on span "Bulk Edit" at bounding box center [417, 32] width 16 height 5
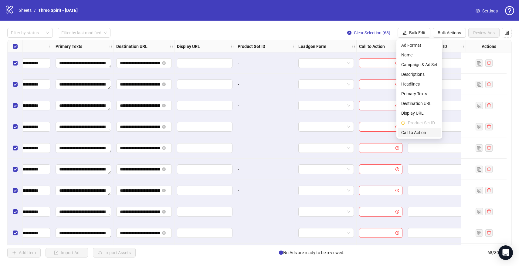
click at [412, 133] on span "Call to Action" at bounding box center [420, 132] width 36 height 7
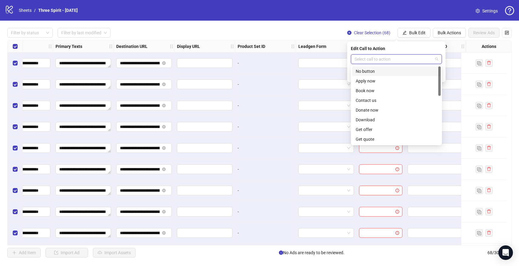
click at [399, 60] on input "search" at bounding box center [394, 59] width 78 height 9
click at [372, 89] on div "Shop now" at bounding box center [396, 90] width 81 height 7
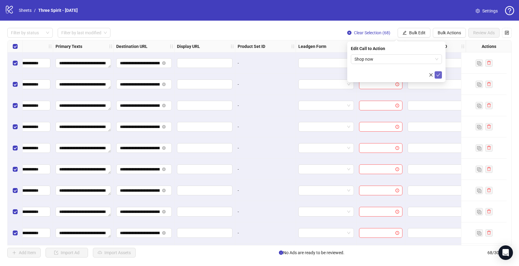
click at [440, 74] on icon "check" at bounding box center [438, 75] width 4 height 4
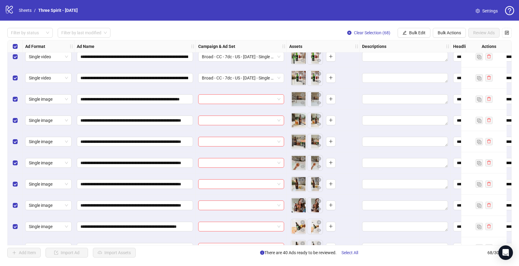
scroll to position [810, 0]
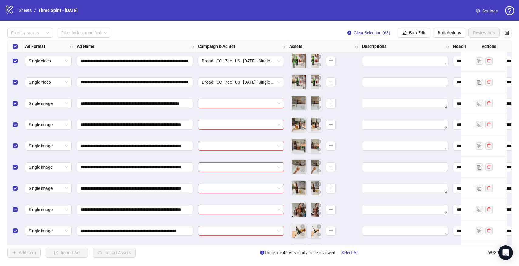
click at [236, 102] on input "search" at bounding box center [238, 103] width 73 height 9
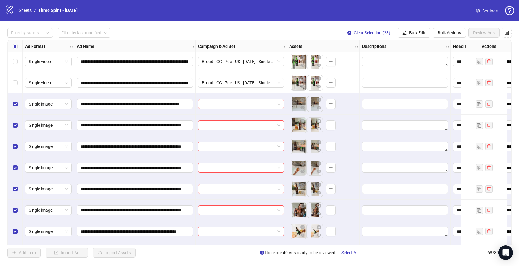
scroll to position [785, 0]
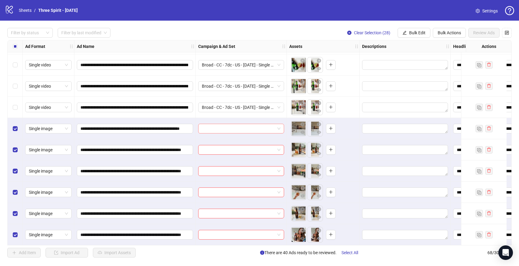
click at [237, 129] on input "search" at bounding box center [238, 128] width 73 height 9
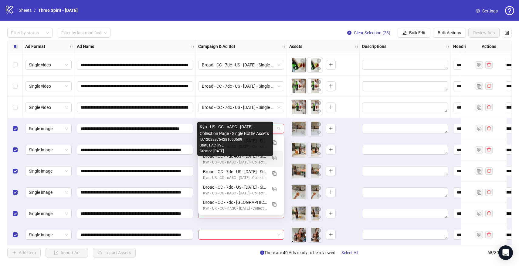
click at [248, 162] on div "Kyn - US - CC - nASC - [DATE] - Collection Page - Single Bottle Assets" at bounding box center [235, 163] width 64 height 6
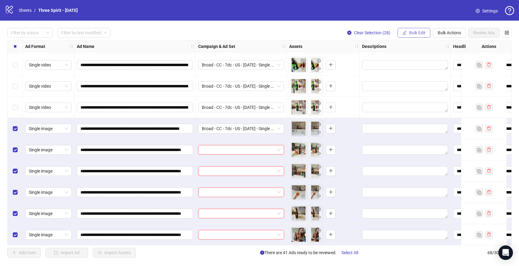
click at [415, 30] on span "Bulk Edit" at bounding box center [417, 32] width 16 height 5
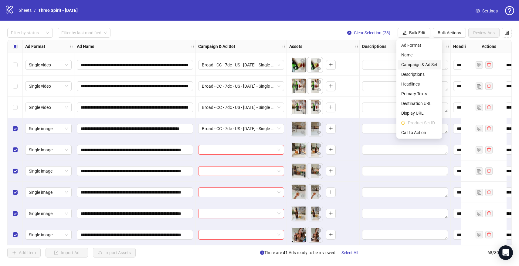
click at [417, 63] on span "Campaign & Ad Set" at bounding box center [420, 64] width 36 height 7
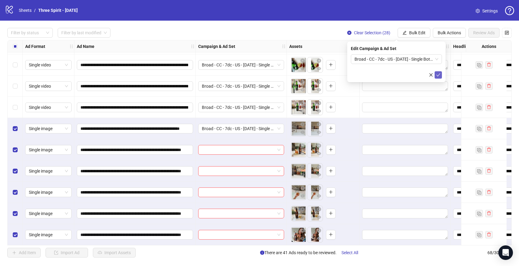
click at [438, 76] on icon "check" at bounding box center [438, 75] width 4 height 4
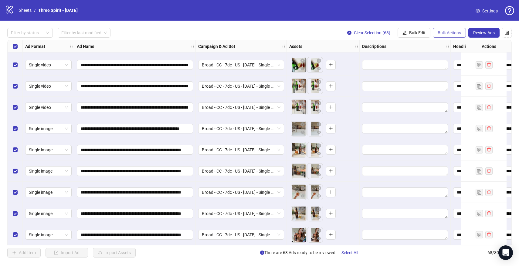
click at [452, 34] on span "Bulk Actions" at bounding box center [449, 32] width 23 height 5
click at [448, 66] on span "Duplicate with assets" at bounding box center [458, 64] width 42 height 7
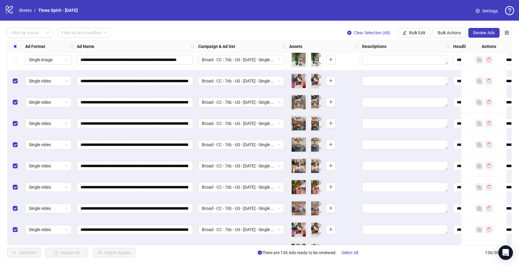
scroll to position [1401, 0]
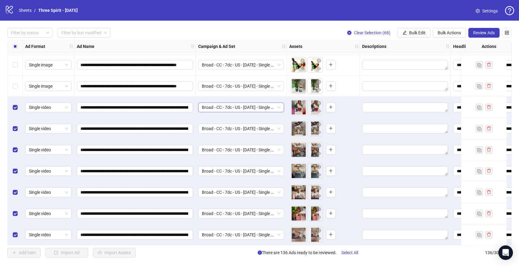
click at [247, 107] on span "Broad - CC - 7dc - US - [DATE] - Single Bottles - Adset 2" at bounding box center [241, 107] width 79 height 9
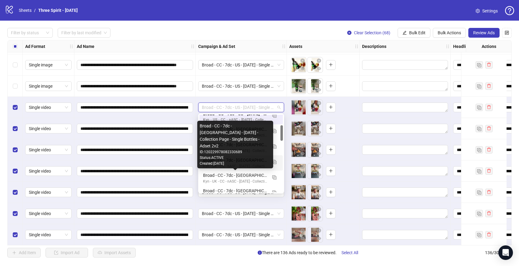
scroll to position [53, 0]
click at [232, 174] on div "Broad - CC - 7dc - [GEOGRAPHIC_DATA] - [DATE] - Collection Page - Single Bottle…" at bounding box center [235, 175] width 64 height 7
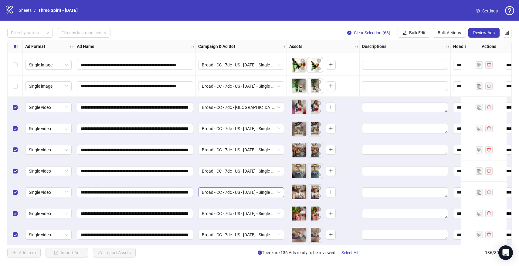
scroll to position [1407, 0]
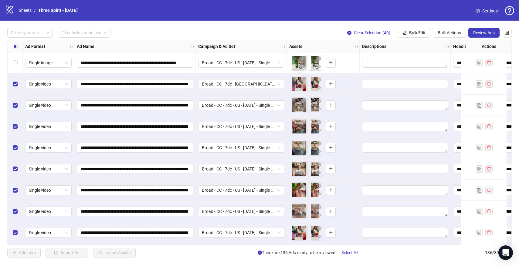
scroll to position [1420, 0]
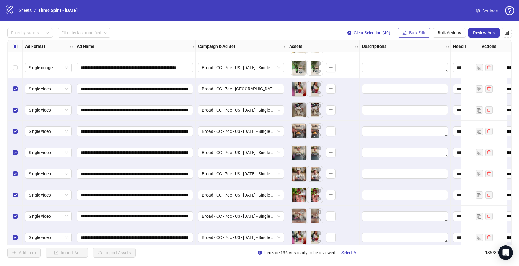
click at [413, 32] on span "Bulk Edit" at bounding box center [417, 32] width 16 height 5
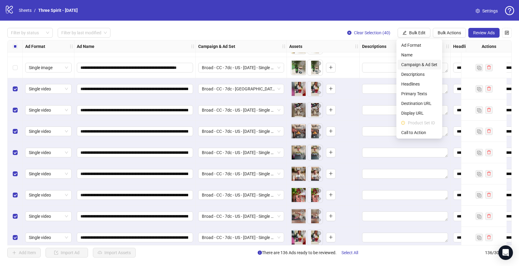
click at [426, 64] on span "Campaign & Ad Set" at bounding box center [420, 64] width 36 height 7
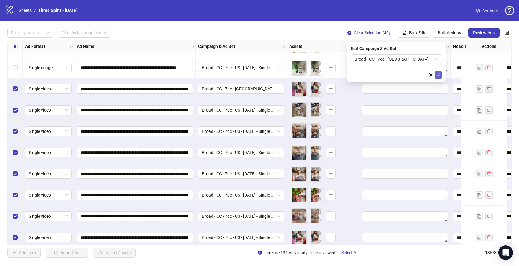
click at [437, 74] on icon "check" at bounding box center [439, 74] width 4 height 3
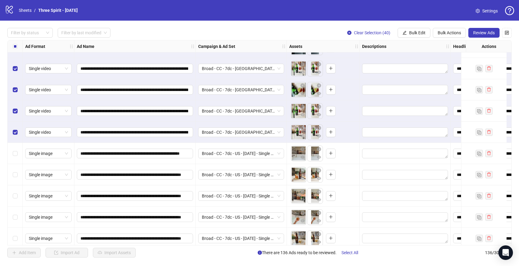
scroll to position [2207, 0]
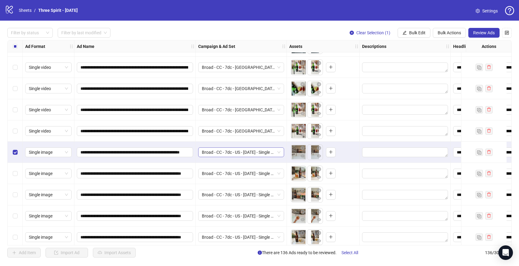
click at [254, 153] on span "Broad - CC - 7dc - US - [DATE] - Single Bottles - Adset 3" at bounding box center [241, 152] width 79 height 9
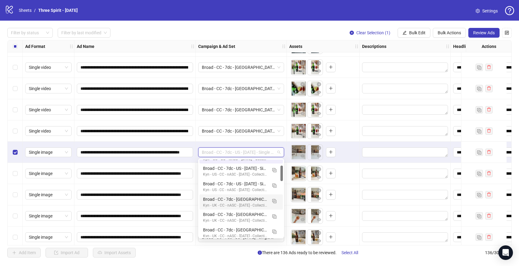
scroll to position [30, 0]
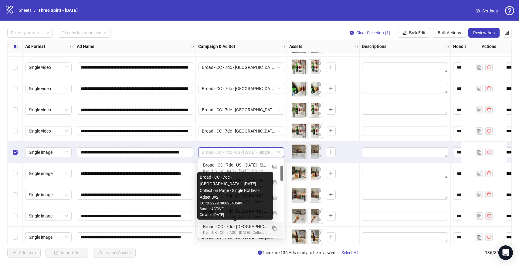
click at [251, 225] on div "Broad - CC - 7dc - [GEOGRAPHIC_DATA] - [DATE] - Collection Page - Single Bottle…" at bounding box center [235, 227] width 64 height 7
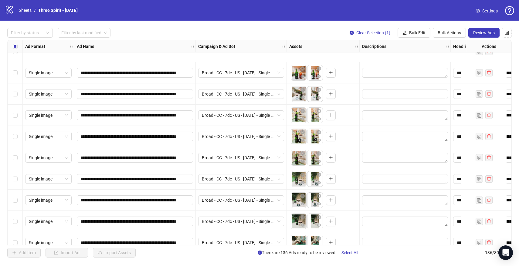
scroll to position [2701, 0]
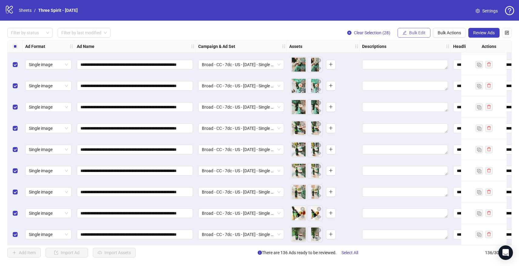
click at [415, 30] on span "Bulk Edit" at bounding box center [417, 32] width 16 height 5
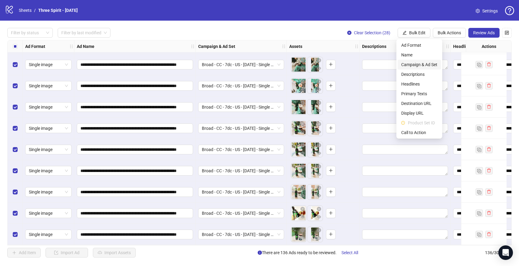
click at [418, 64] on span "Campaign & Ad Set" at bounding box center [420, 64] width 36 height 7
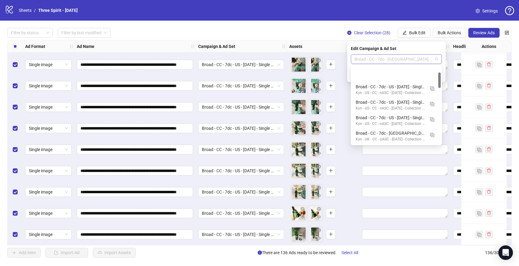
click at [405, 58] on span "Broad - CC - 7dc - [GEOGRAPHIC_DATA] - [DATE] - Collection Page - Single Bottle…" at bounding box center [397, 59] width 84 height 9
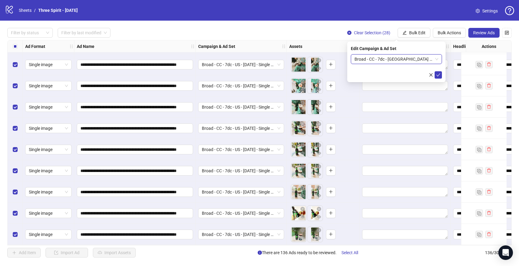
click at [405, 58] on span "Broad - CC - 7dc - [GEOGRAPHIC_DATA] - [DATE] - Collection Page - Single Bottle…" at bounding box center [397, 59] width 84 height 9
click at [439, 75] on icon "check" at bounding box center [439, 74] width 4 height 3
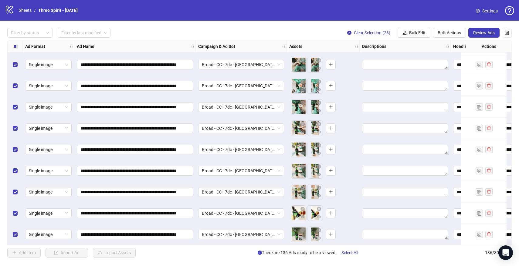
click at [18, 46] on div "Select all rows" at bounding box center [15, 46] width 15 height 12
click at [483, 30] on button "Review Ads" at bounding box center [484, 33] width 31 height 10
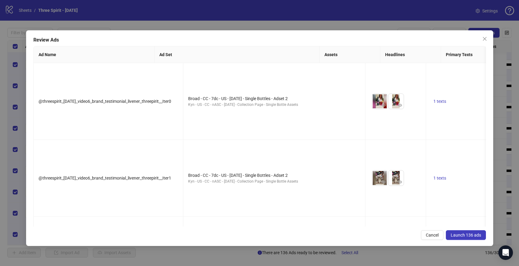
click at [470, 235] on span "Launch 136 ads" at bounding box center [466, 235] width 30 height 5
